Goal: Information Seeking & Learning: Learn about a topic

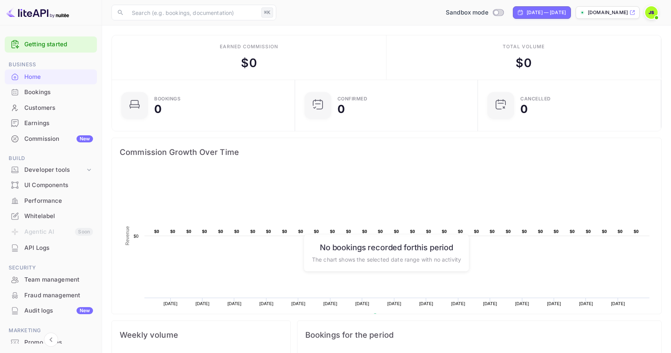
click at [58, 142] on div "Commission New" at bounding box center [58, 139] width 69 height 9
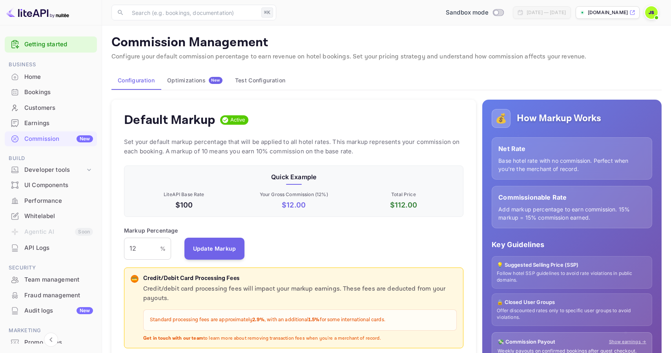
scroll to position [139, 339]
click at [187, 81] on div "Optimizations New" at bounding box center [194, 80] width 55 height 7
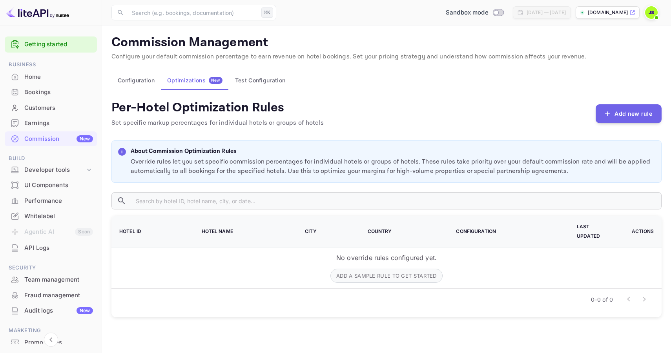
click at [137, 79] on button "Configuration" at bounding box center [135, 80] width 49 height 19
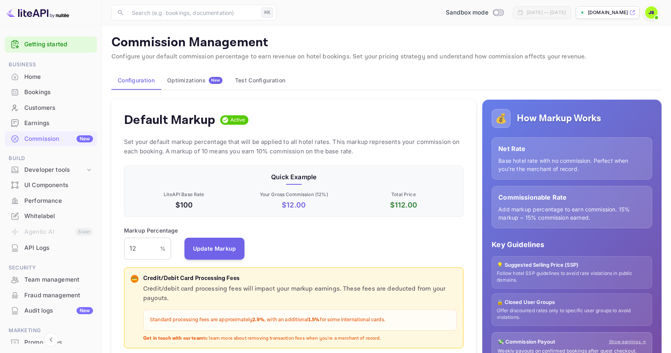
scroll to position [139, 339]
click at [78, 173] on div "Developer tools" at bounding box center [54, 170] width 61 height 9
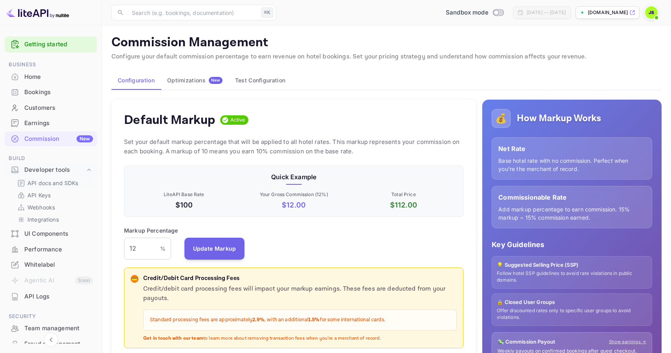
click at [47, 184] on p "API docs and SDKs" at bounding box center [52, 183] width 51 height 8
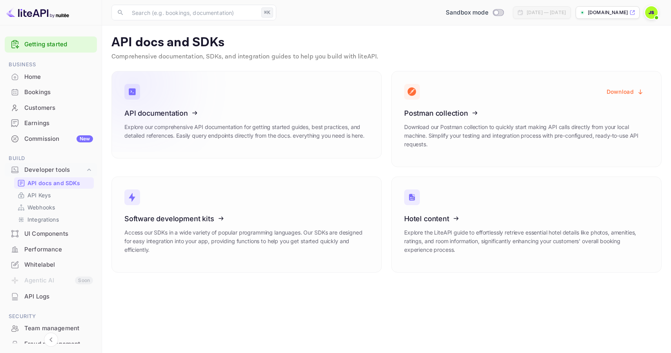
click at [277, 102] on link "API documentation Explore our comprehensive API documentation for getting start…" at bounding box center [246, 114] width 270 height 87
